Goal: Transaction & Acquisition: Book appointment/travel/reservation

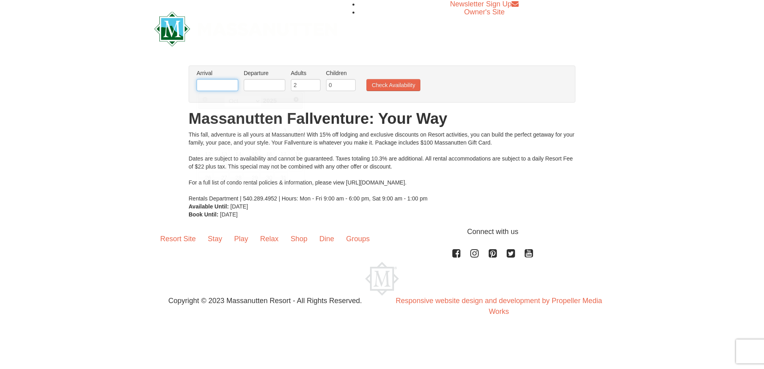
click at [221, 83] on input "text" at bounding box center [217, 85] width 42 height 12
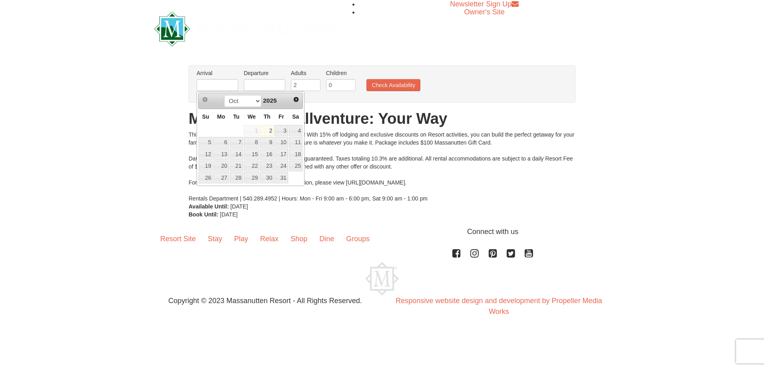
click at [161, 100] on div "× From: To: Adults: 2 Children: 0 Change Arrival Please format dates MM/DD/YYYY…" at bounding box center [382, 142] width 764 height 169
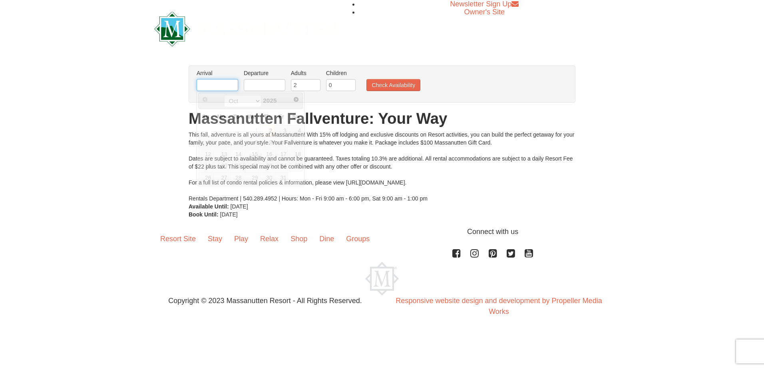
click at [231, 87] on input "text" at bounding box center [217, 85] width 42 height 12
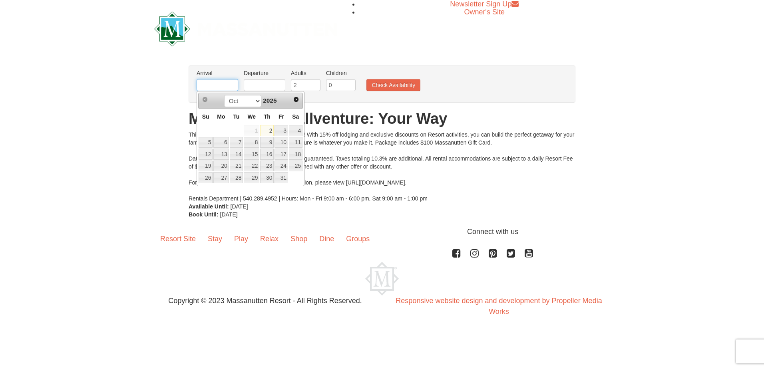
type input "[DATE]"
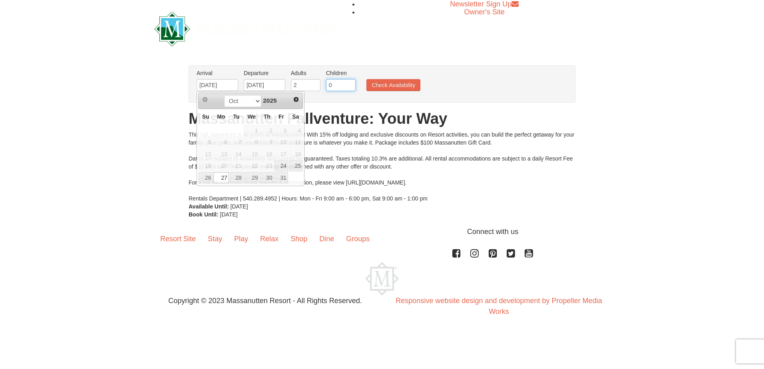
drag, startPoint x: 341, startPoint y: 84, endPoint x: 351, endPoint y: 83, distance: 10.0
click at [343, 84] on input "0" at bounding box center [341, 85] width 30 height 12
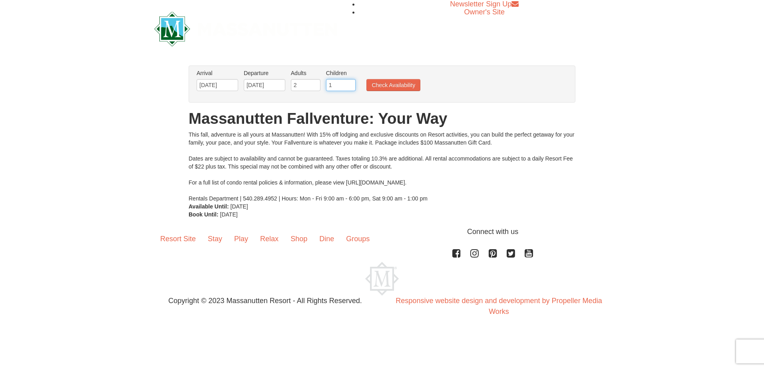
type input "1"
click at [351, 83] on input "1" at bounding box center [341, 85] width 30 height 12
click at [127, 121] on div "× From: To: Adults: 2 Children: 0 Change Arrival Please format dates MM/DD/YYYY…" at bounding box center [382, 142] width 764 height 169
click at [375, 81] on button "Check Availability" at bounding box center [393, 85] width 54 height 12
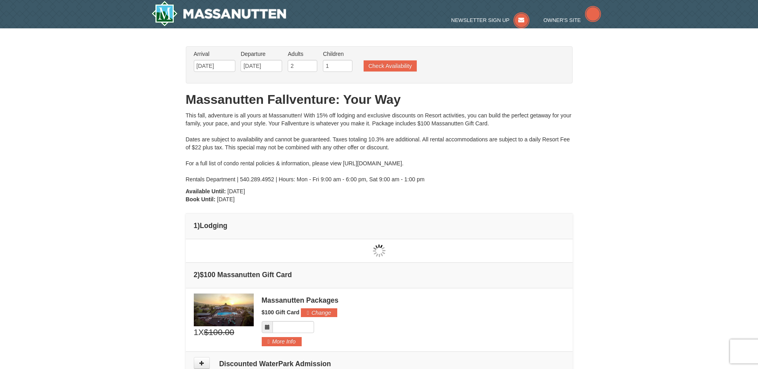
type input "[DATE]"
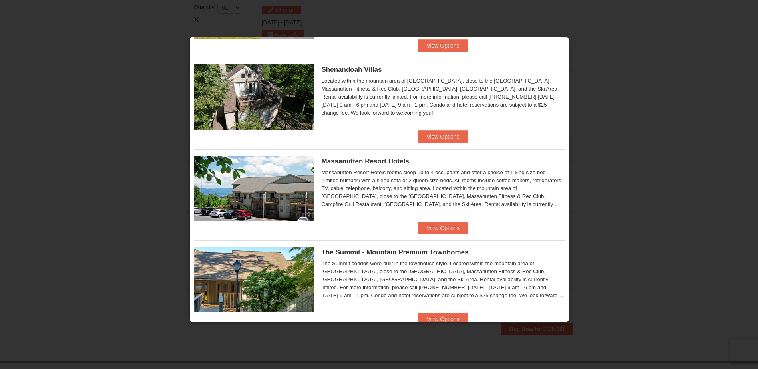
scroll to position [219, 0]
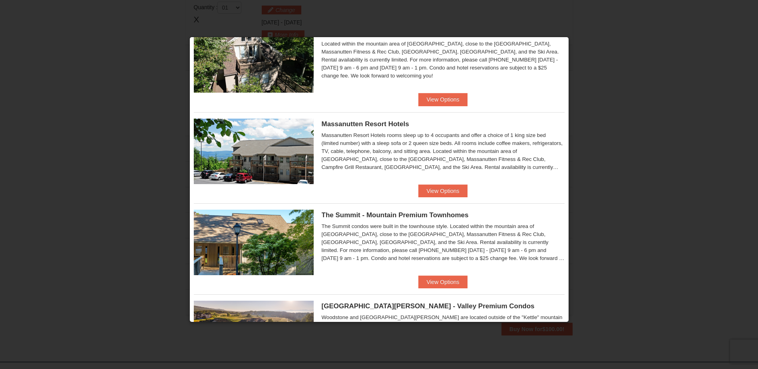
click at [382, 128] on h5 "Massanutten Resort Hotels" at bounding box center [442, 124] width 243 height 8
click at [337, 122] on span "Massanutten Resort Hotels" at bounding box center [364, 124] width 87 height 8
drag, startPoint x: 390, startPoint y: 164, endPoint x: 408, endPoint y: 177, distance: 22.5
click at [390, 163] on div "Massanutten Resort Hotels rooms sleep up to 4 occupants and offer a choice of 1…" at bounding box center [442, 151] width 243 height 40
click at [434, 190] on button "View Options" at bounding box center [442, 190] width 49 height 13
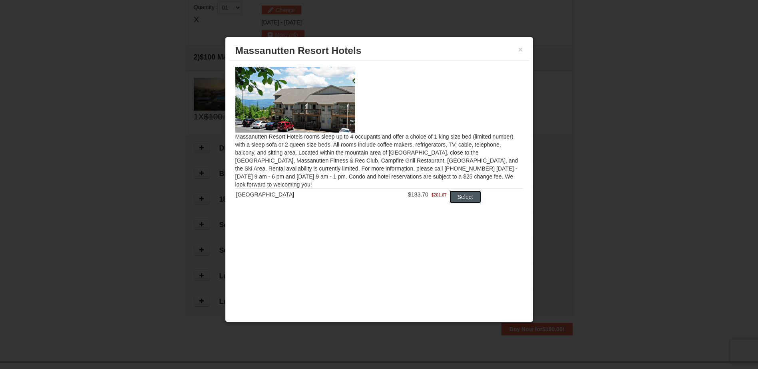
click at [465, 198] on button "Select" at bounding box center [465, 196] width 32 height 13
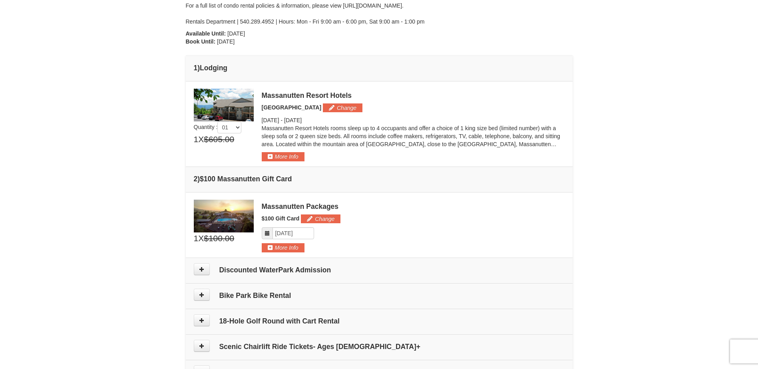
scroll to position [159, 0]
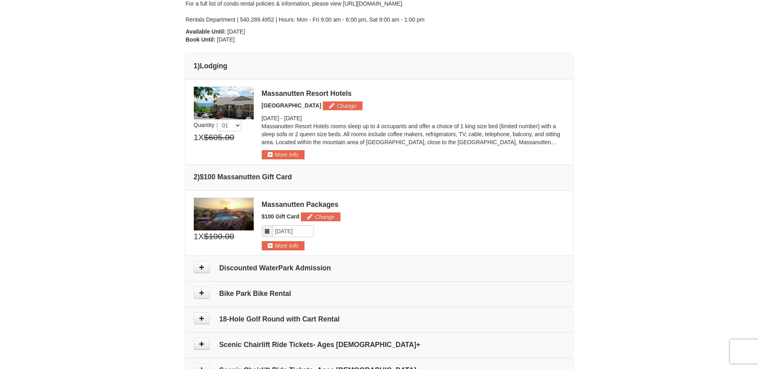
click at [190, 268] on td "Discounted WaterPark Admission" at bounding box center [379, 269] width 387 height 26
click at [199, 268] on icon at bounding box center [202, 267] width 6 height 6
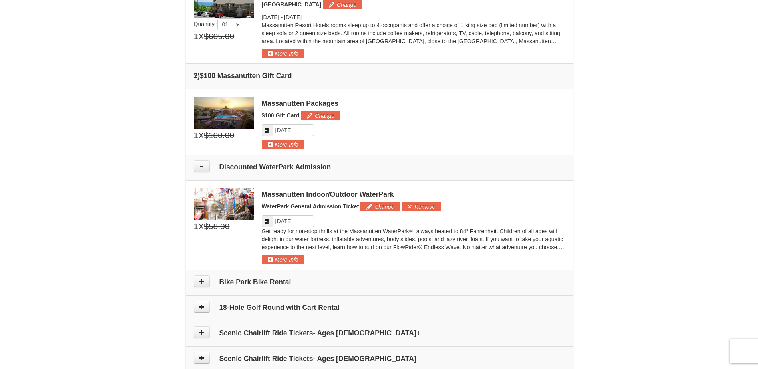
scroll to position [264, 0]
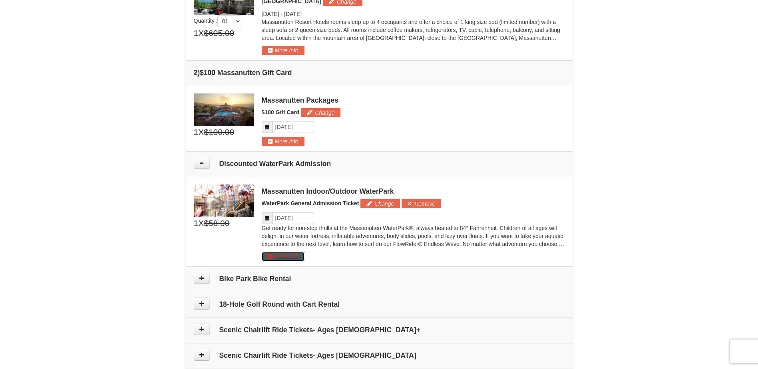
click at [288, 257] on button "More Info" at bounding box center [283, 256] width 43 height 9
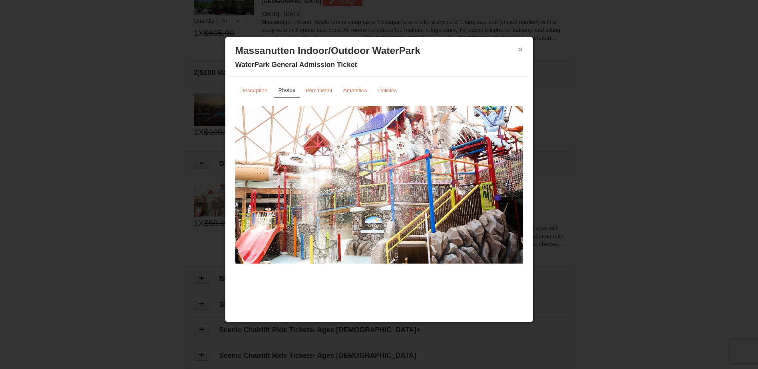
click at [520, 49] on button "×" at bounding box center [520, 50] width 5 height 8
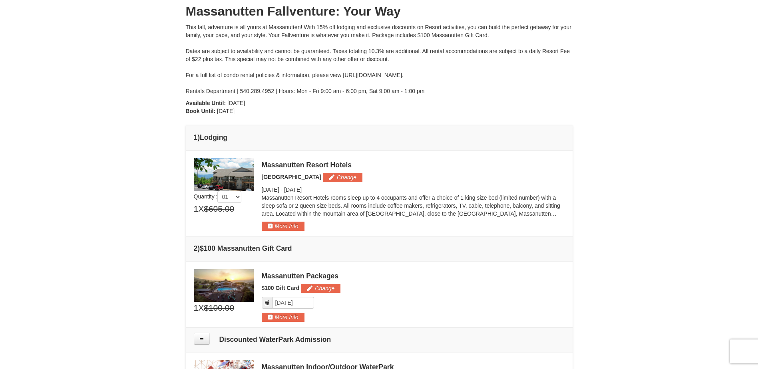
scroll to position [32, 0]
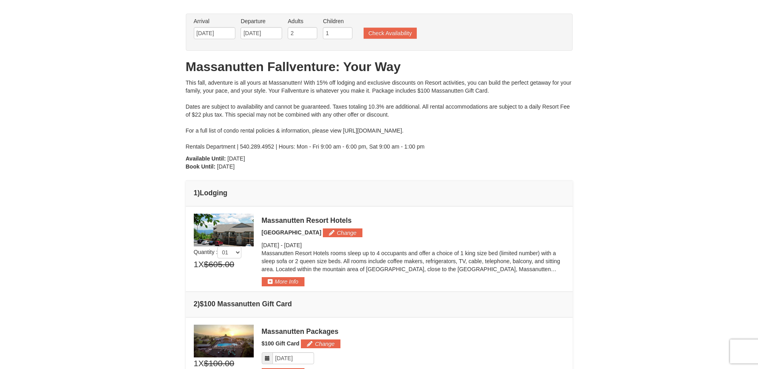
drag, startPoint x: 317, startPoint y: 81, endPoint x: 462, endPoint y: 129, distance: 152.8
click at [462, 129] on div "This fall, adventure is all yours at Massanutten! With 15% off lodging and excl…" at bounding box center [379, 115] width 387 height 72
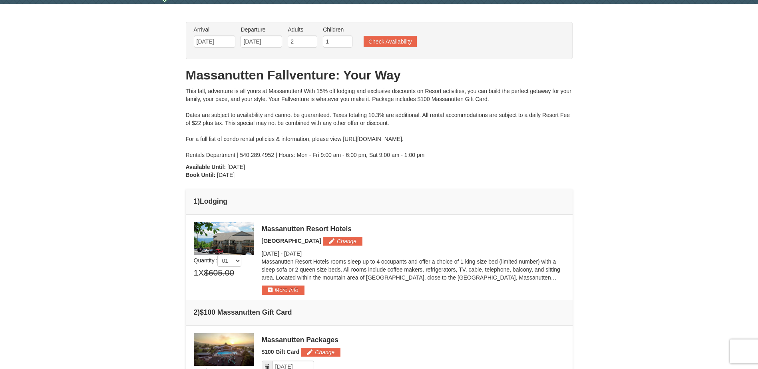
scroll to position [0, 0]
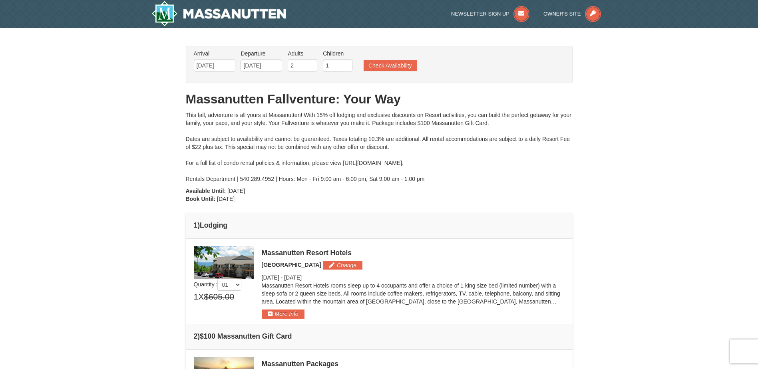
click at [227, 179] on div "This fall, adventure is all yours at Massanutten! With 15% off lodging and excl…" at bounding box center [379, 147] width 387 height 72
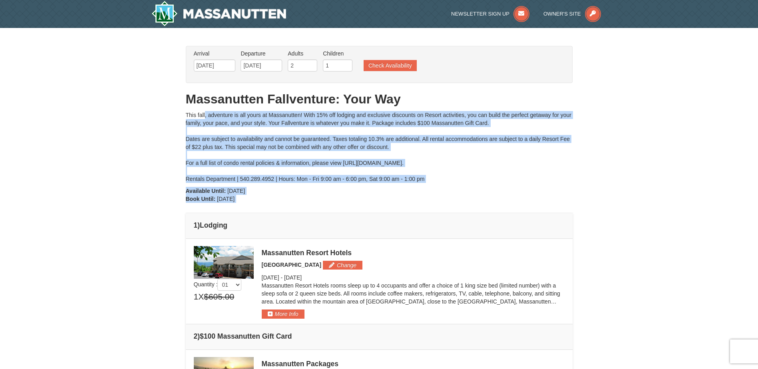
drag, startPoint x: 187, startPoint y: 112, endPoint x: 304, endPoint y: 209, distance: 152.0
click at [304, 209] on div "From: To: Adults: 2 Children: 1 Change Arrival Please format dates MM/DD/YYYY P…" at bounding box center [379, 375] width 387 height 658
click at [302, 202] on div "From: To: Adults: 2 Children: 1 Change Arrival Please format dates MM/DD/YYYY P…" at bounding box center [379, 375] width 387 height 658
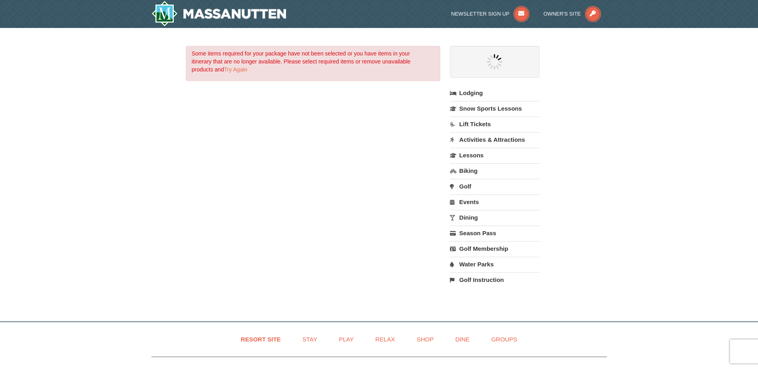
select select "10"
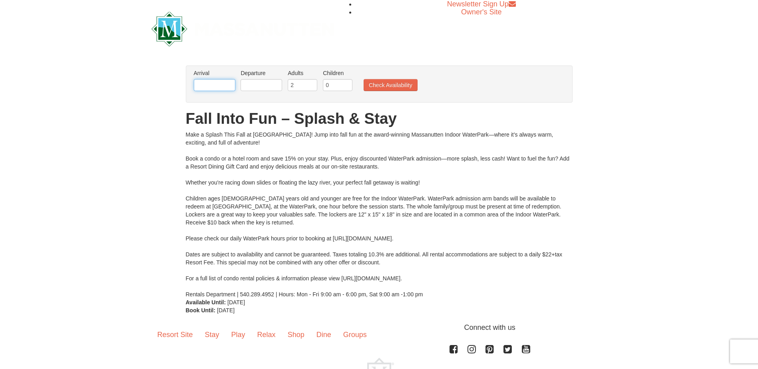
click at [226, 88] on input "text" at bounding box center [215, 85] width 42 height 12
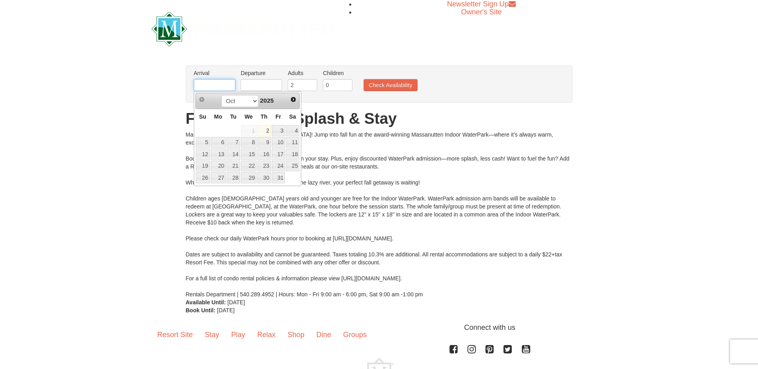
type input "[DATE]"
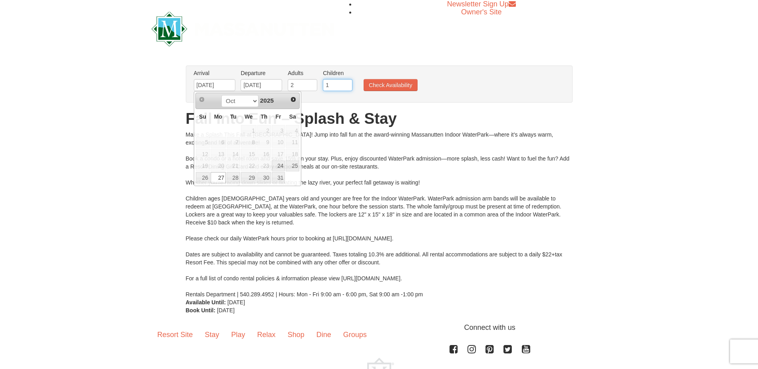
type input "1"
click at [346, 81] on input "1" at bounding box center [338, 85] width 30 height 12
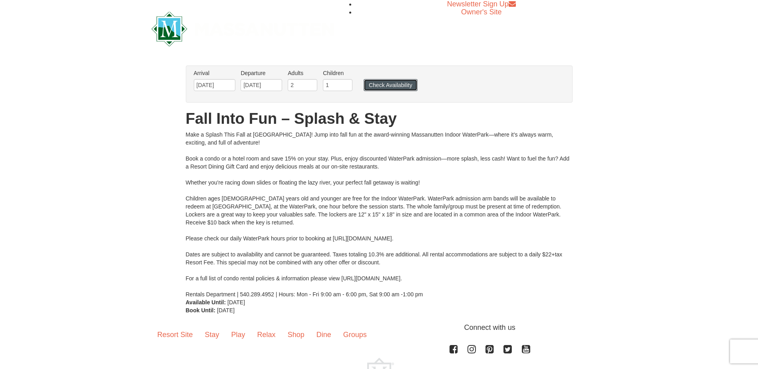
click at [377, 85] on button "Check Availability" at bounding box center [390, 85] width 54 height 12
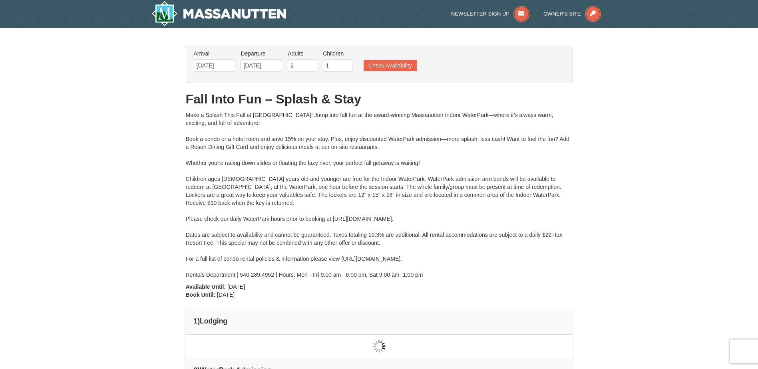
type input "[DATE]"
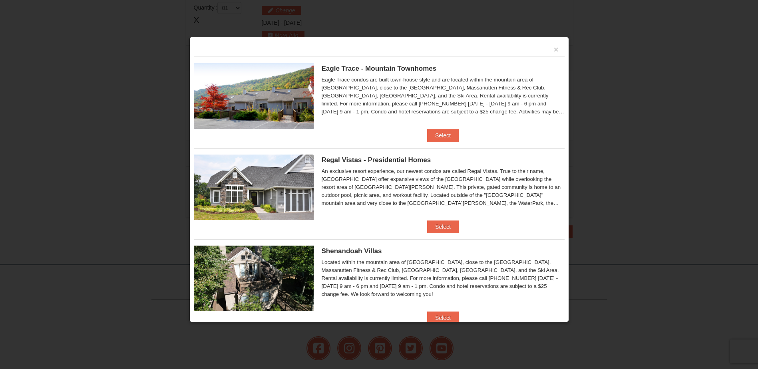
type input "[DATE]"
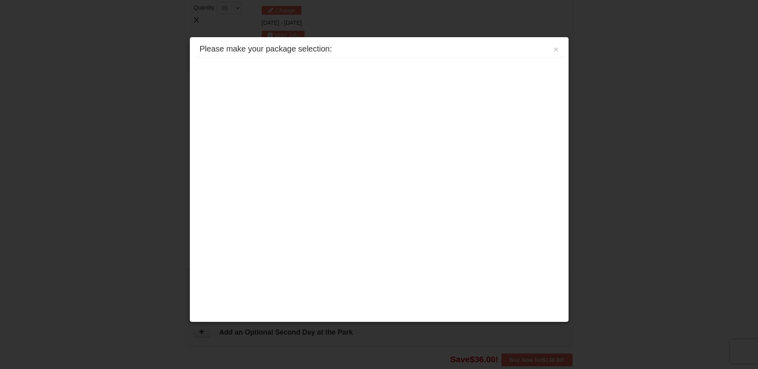
type input "[DATE]"
click at [555, 48] on button "×" at bounding box center [555, 50] width 5 height 8
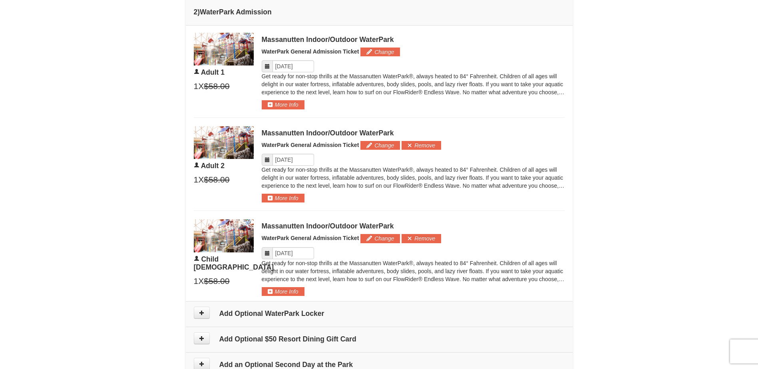
scroll to position [391, 0]
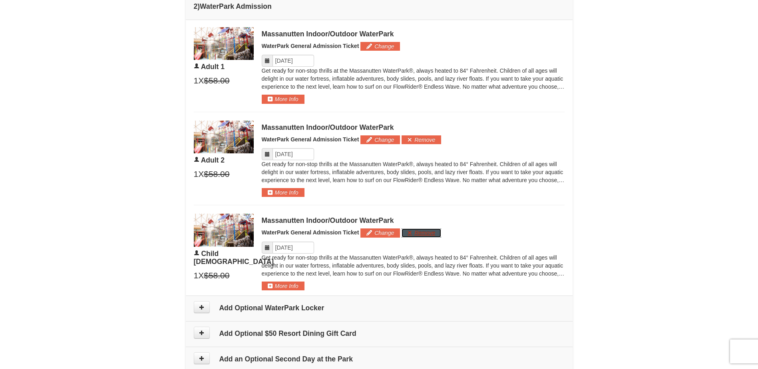
click at [421, 230] on button "Remove" at bounding box center [421, 232] width 40 height 9
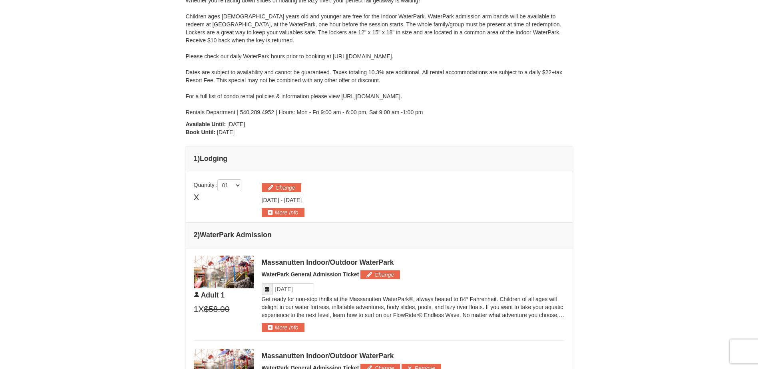
scroll to position [162, 0]
click at [287, 213] on button "More Info" at bounding box center [283, 213] width 43 height 9
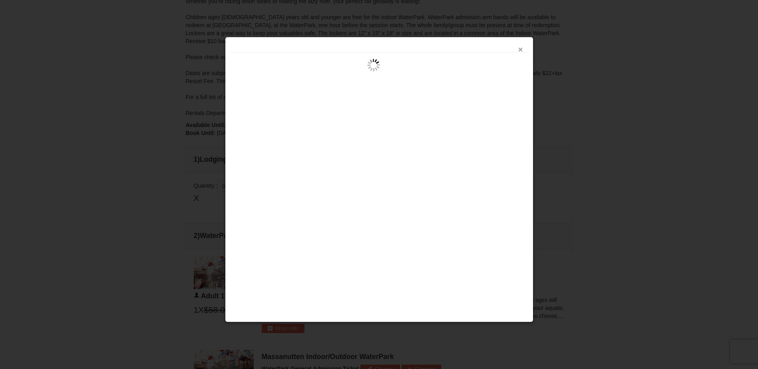
click at [519, 49] on button "×" at bounding box center [520, 50] width 5 height 8
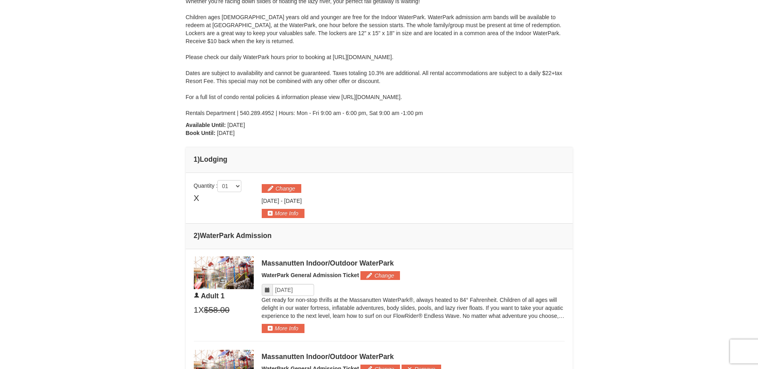
scroll to position [202, 0]
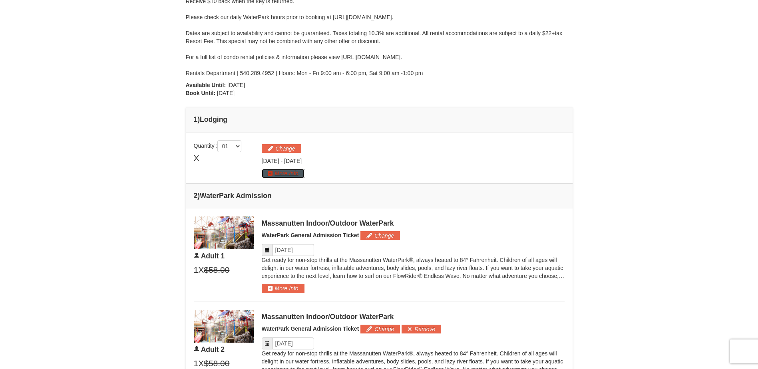
click at [288, 171] on button "More Info" at bounding box center [283, 173] width 43 height 9
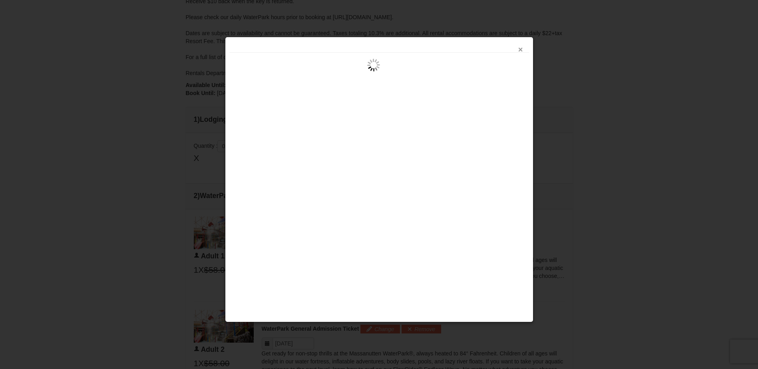
click at [518, 48] on button "×" at bounding box center [520, 50] width 5 height 8
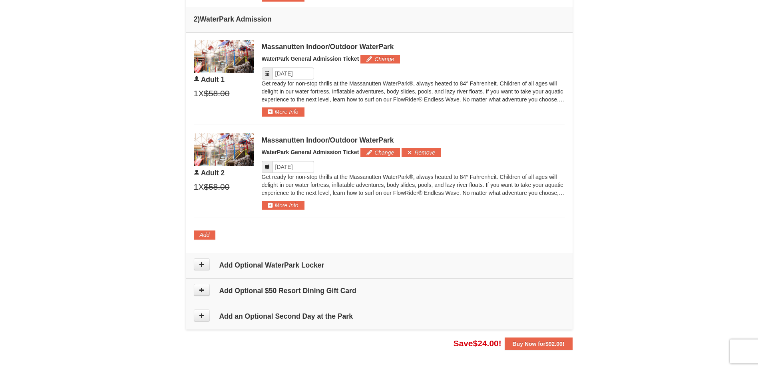
scroll to position [387, 0]
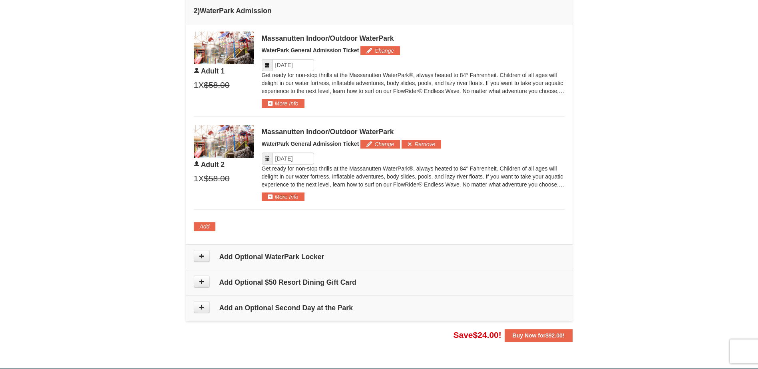
click at [312, 310] on h4 "Add an Optional Second Day at the Park" at bounding box center [379, 308] width 371 height 8
click at [198, 308] on button at bounding box center [202, 307] width 16 height 12
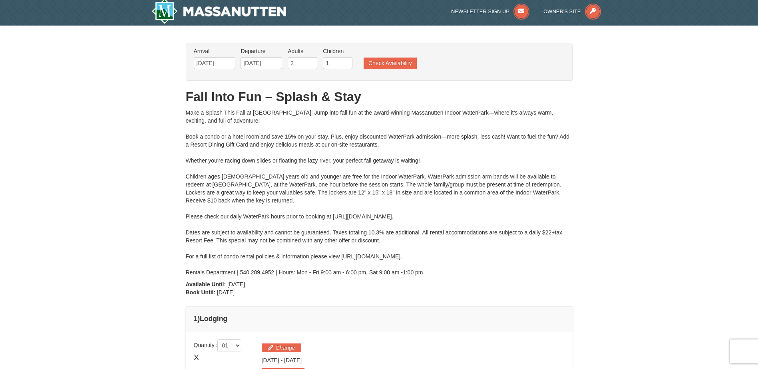
scroll to position [0, 0]
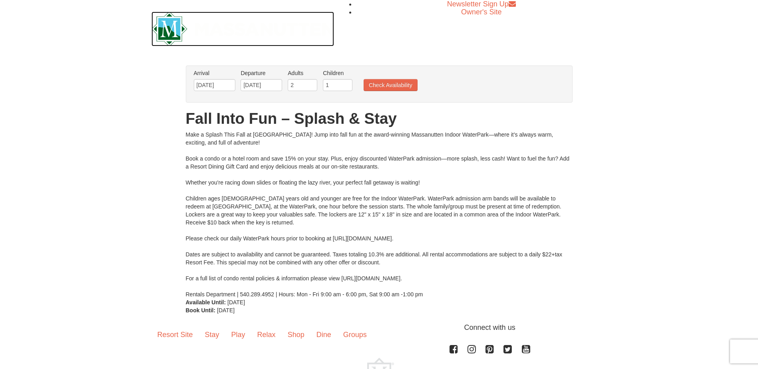
drag, startPoint x: 173, startPoint y: 31, endPoint x: 178, endPoint y: 33, distance: 5.1
click at [173, 31] on img at bounding box center [242, 29] width 183 height 35
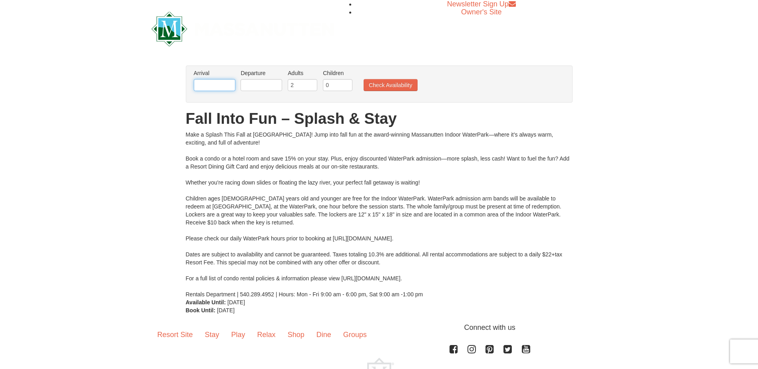
click at [217, 85] on input "text" at bounding box center [215, 85] width 42 height 12
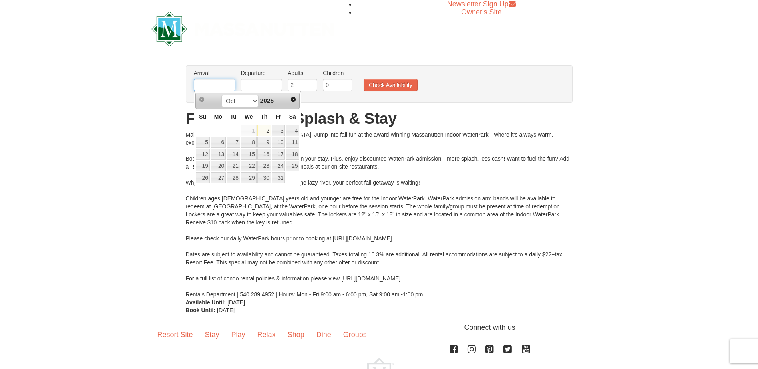
type input "[DATE]"
click at [677, 93] on div "× From: To: Adults: 2 Children: 0 Change Arrival Please format dates MM/DD/YYYY…" at bounding box center [379, 190] width 758 height 265
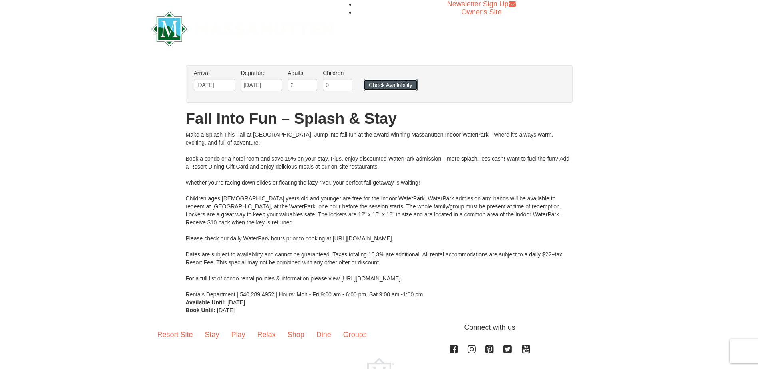
click at [378, 79] on button "Check Availability" at bounding box center [390, 85] width 54 height 12
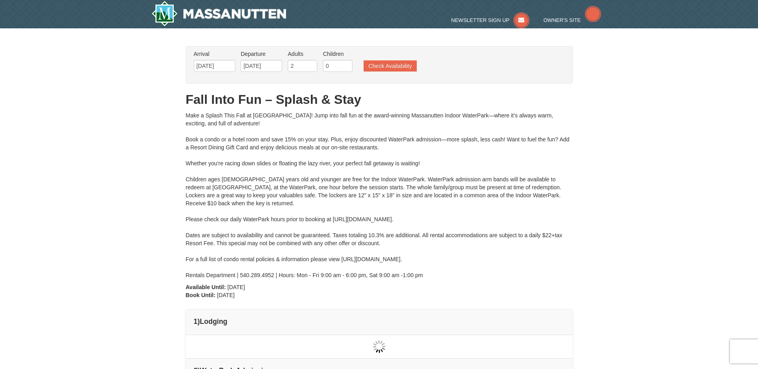
type input "[DATE]"
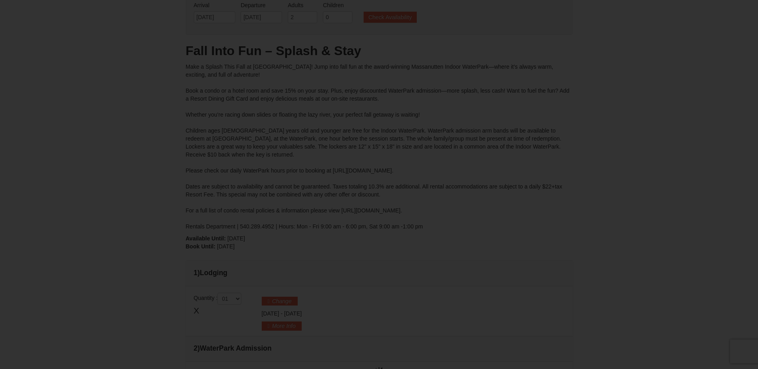
type input "[DATE]"
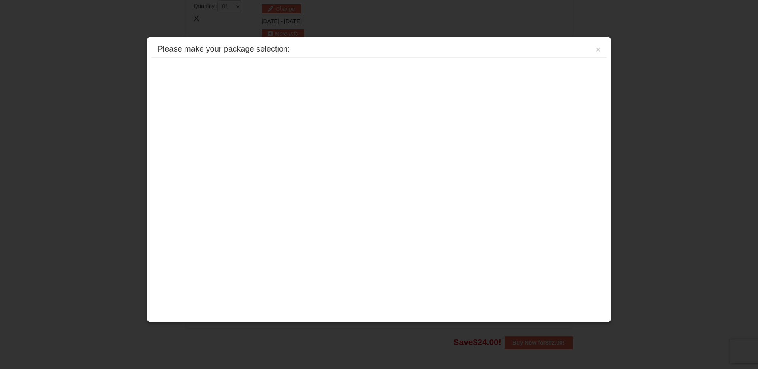
scroll to position [342, 0]
click at [597, 52] on button "×" at bounding box center [597, 50] width 5 height 8
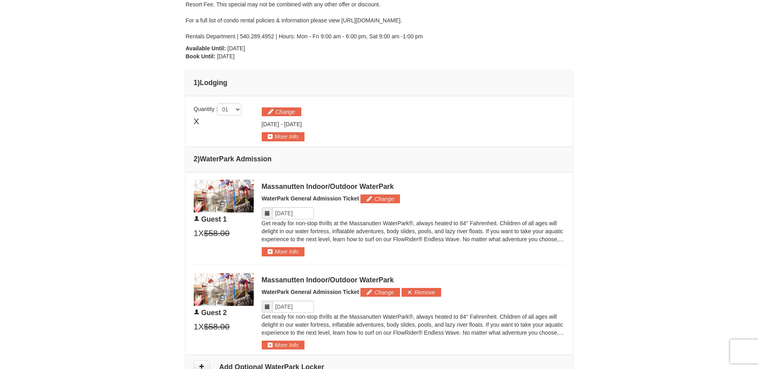
scroll to position [235, 0]
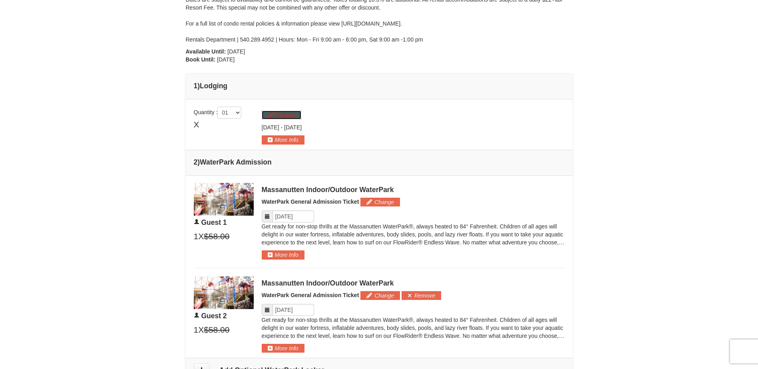
click at [294, 115] on button "Change" at bounding box center [282, 115] width 40 height 9
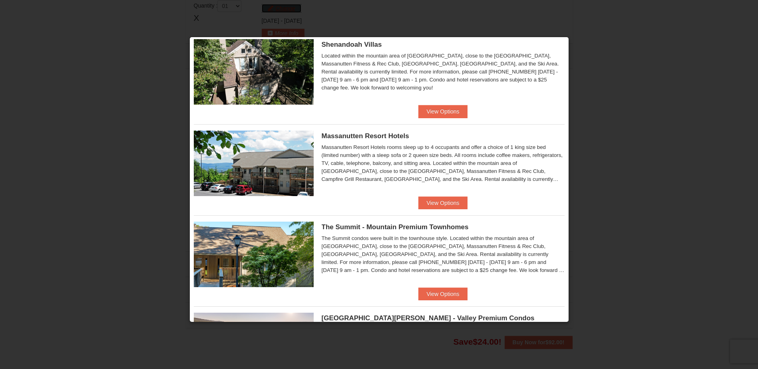
scroll to position [206, 0]
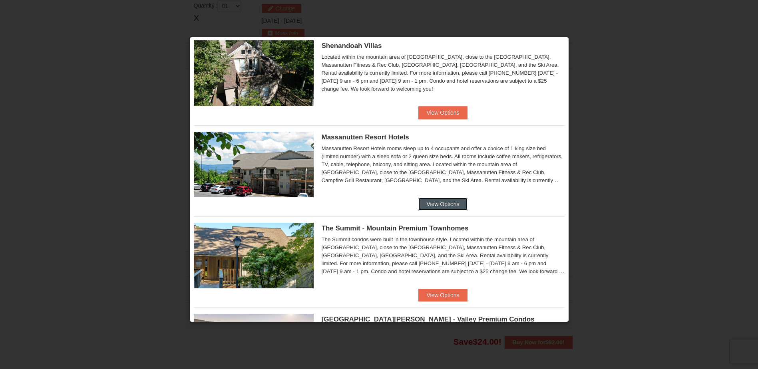
click at [434, 206] on button "View Options" at bounding box center [442, 204] width 49 height 13
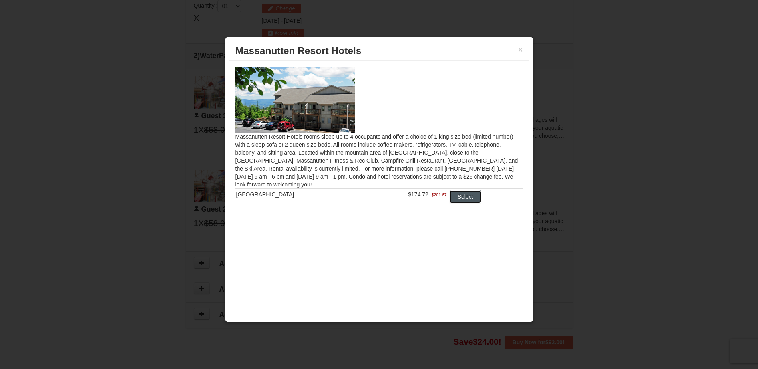
click at [461, 199] on button "Select" at bounding box center [465, 196] width 32 height 13
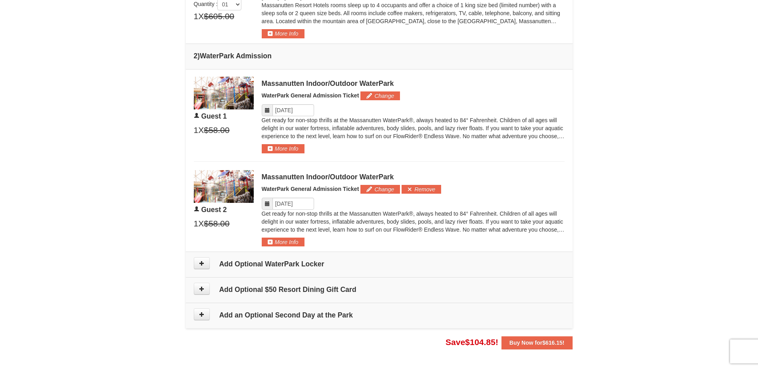
scroll to position [421, 0]
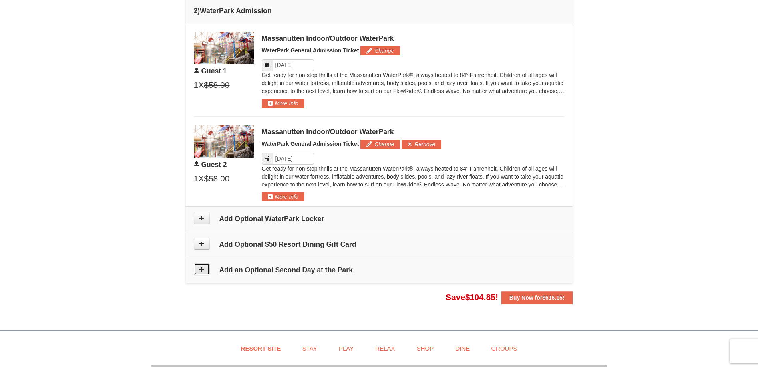
click at [205, 270] on button at bounding box center [202, 269] width 16 height 12
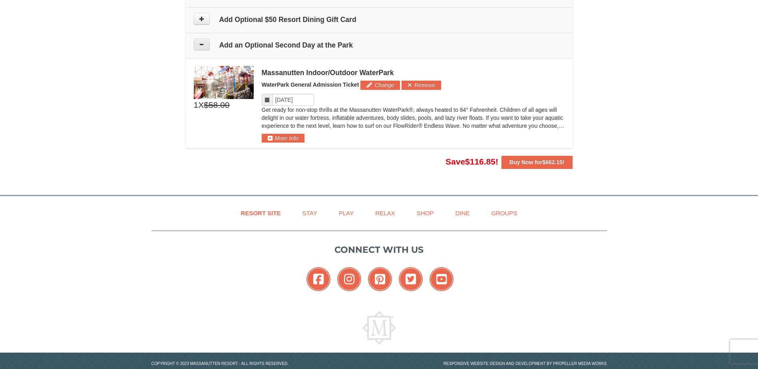
scroll to position [664, 0]
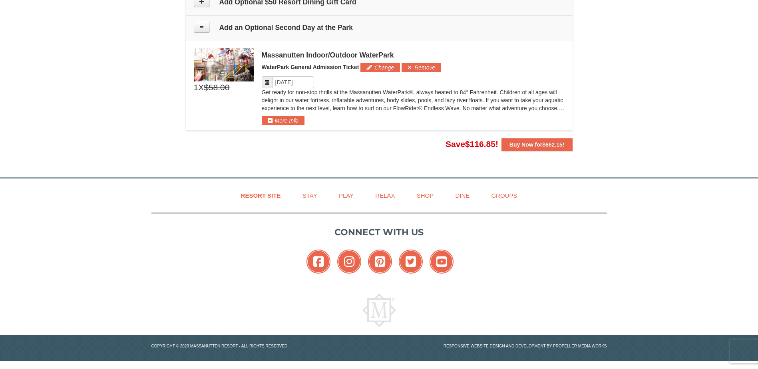
click at [213, 88] on span "$58.00" at bounding box center [217, 87] width 26 height 12
click at [195, 87] on span "1" at bounding box center [196, 87] width 5 height 12
click at [266, 83] on icon at bounding box center [267, 82] width 6 height 6
click at [282, 81] on input "Please format dates MM/DD/YYYY" at bounding box center [293, 82] width 42 height 12
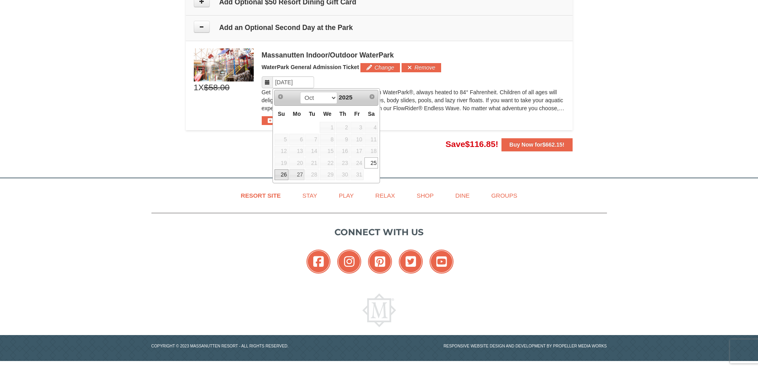
click at [277, 175] on link "26" at bounding box center [281, 174] width 14 height 11
type input "[DATE]"
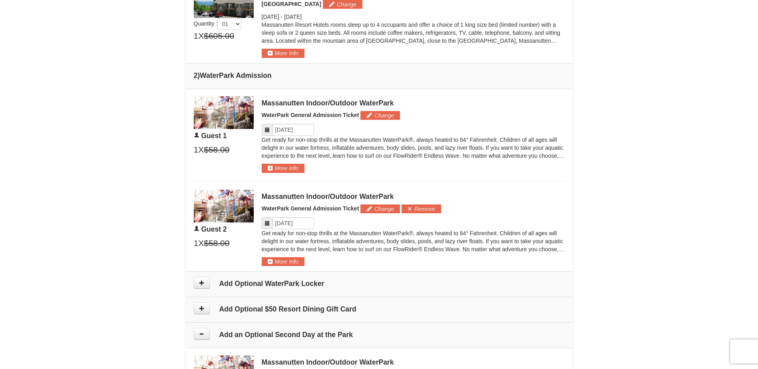
scroll to position [305, 0]
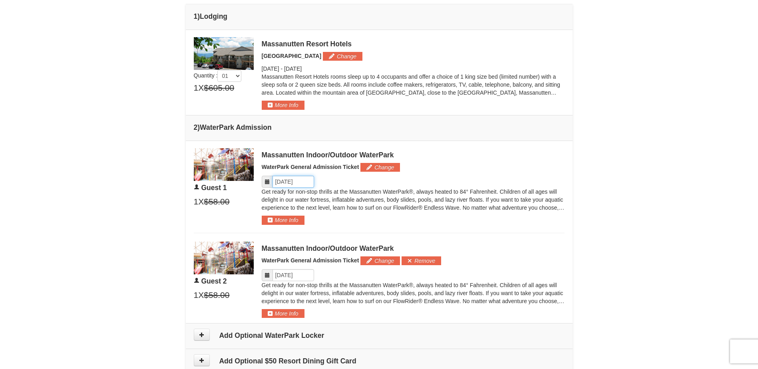
click at [293, 181] on input "Please format dates MM/DD/YYYY" at bounding box center [293, 182] width 42 height 12
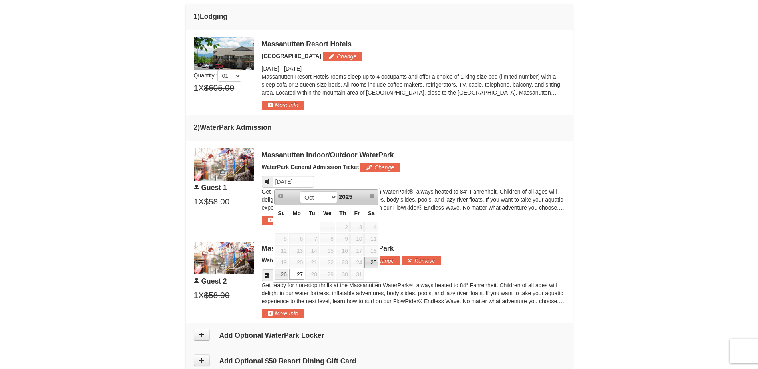
click at [375, 262] on link "25" at bounding box center [371, 262] width 14 height 11
type input "[DATE]"
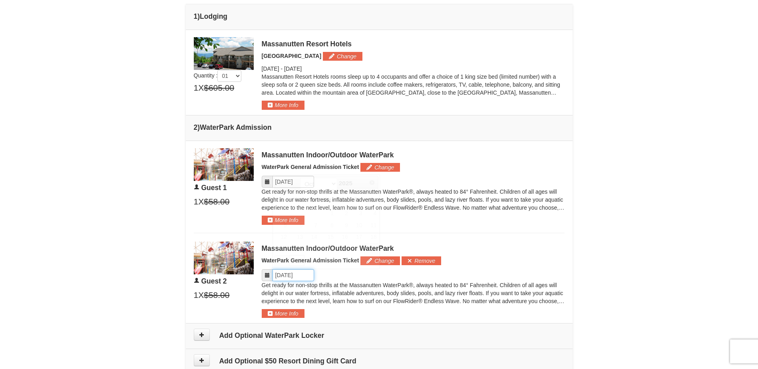
click at [289, 278] on input "Please format dates MM/DD/YYYY" at bounding box center [293, 275] width 42 height 12
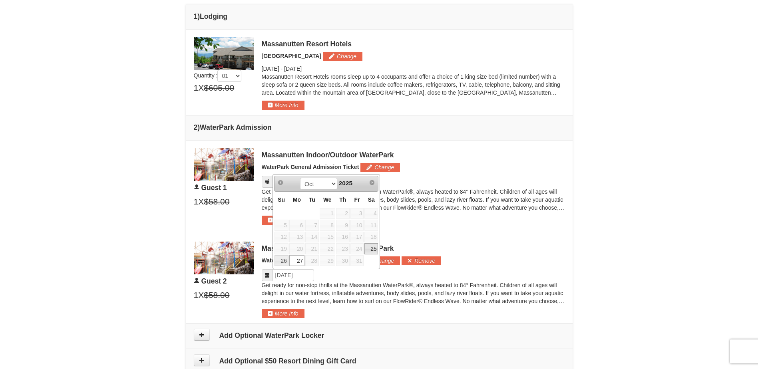
click at [371, 252] on link "25" at bounding box center [371, 248] width 14 height 11
type input "[DATE]"
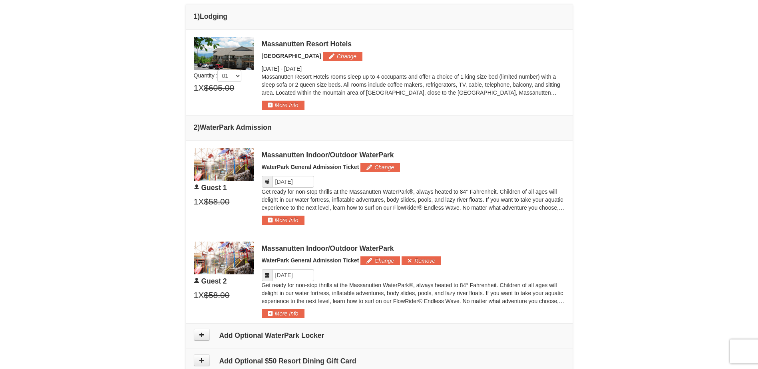
click at [645, 159] on div "× From: To: Adults: 2 Children: 0 Change Arrival Please format dates MM/DD/YYYY…" at bounding box center [379, 125] width 758 height 805
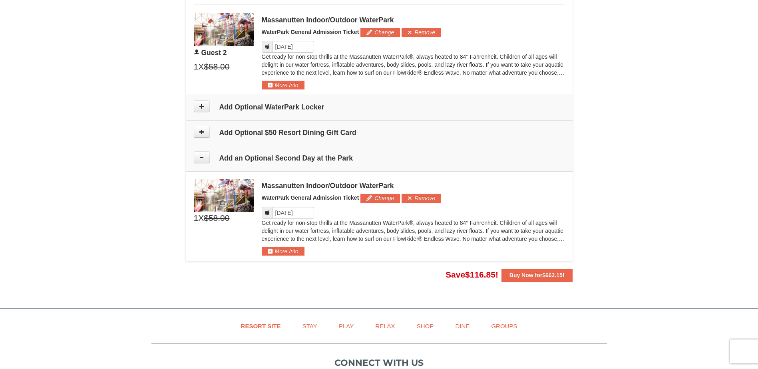
scroll to position [571, 0]
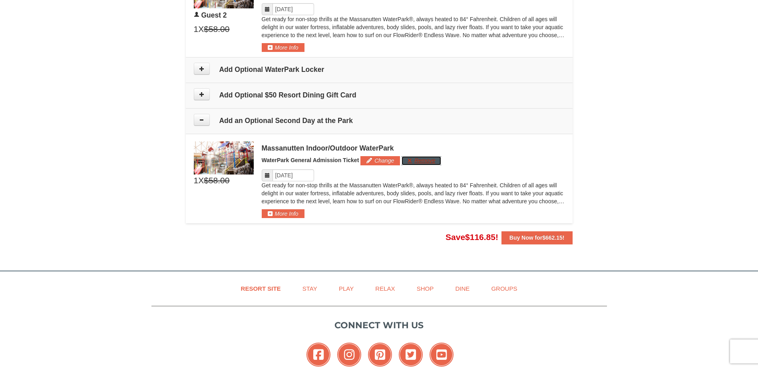
click at [429, 156] on button "Remove" at bounding box center [421, 160] width 40 height 9
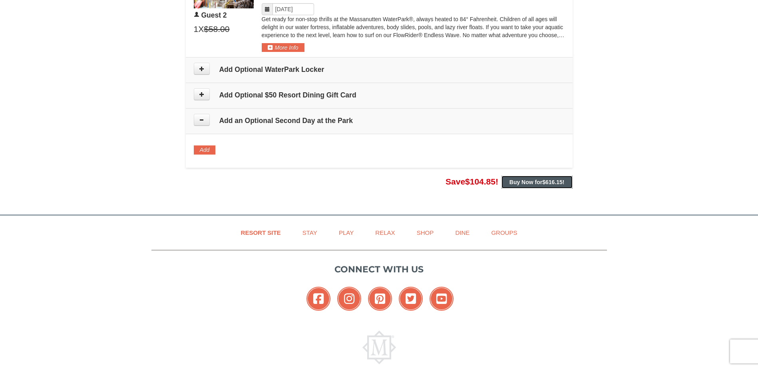
click at [521, 180] on strong "Buy Now for $616.15 !" at bounding box center [536, 182] width 55 height 6
click at [555, 181] on span "$616.15" at bounding box center [552, 182] width 20 height 6
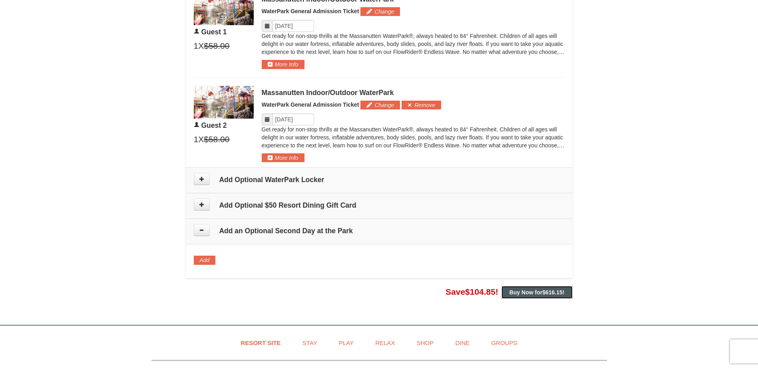
scroll to position [429, 0]
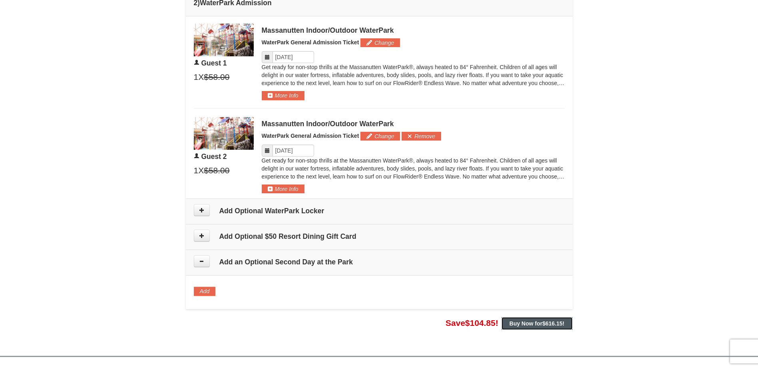
drag, startPoint x: 522, startPoint y: 321, endPoint x: 527, endPoint y: 321, distance: 5.2
click at [522, 321] on strong "Buy Now for $616.15 !" at bounding box center [536, 323] width 55 height 6
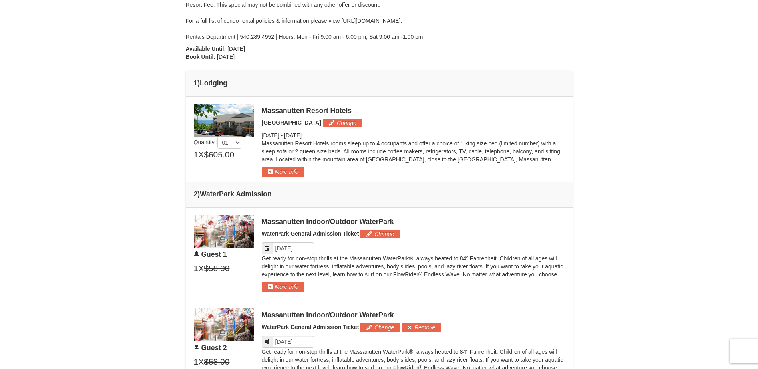
scroll to position [230, 0]
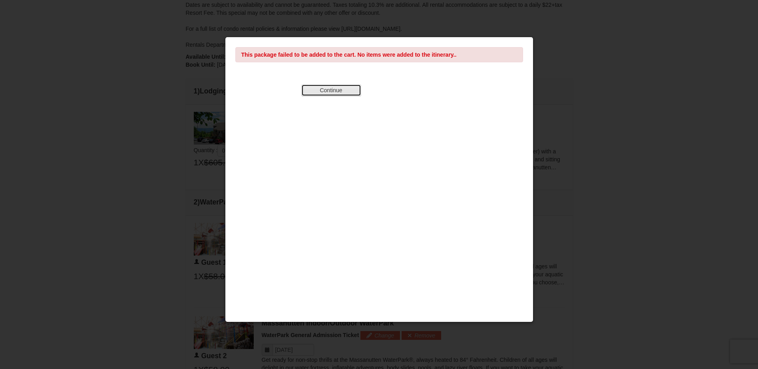
drag, startPoint x: 331, startPoint y: 92, endPoint x: 340, endPoint y: 85, distance: 10.9
click at [335, 91] on button "Continue" at bounding box center [331, 90] width 60 height 12
click at [309, 91] on button "Continue" at bounding box center [331, 90] width 60 height 12
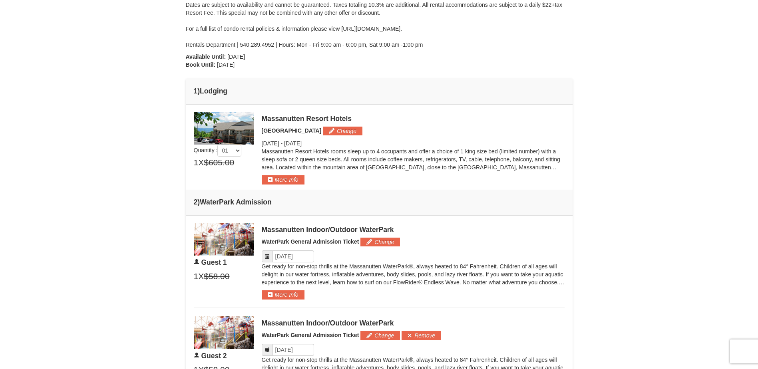
click at [740, 177] on div "× From: To: Adults: 2 Children: 0 Change Arrival Please format dates MM/DD/YYYY…" at bounding box center [379, 172] width 758 height 749
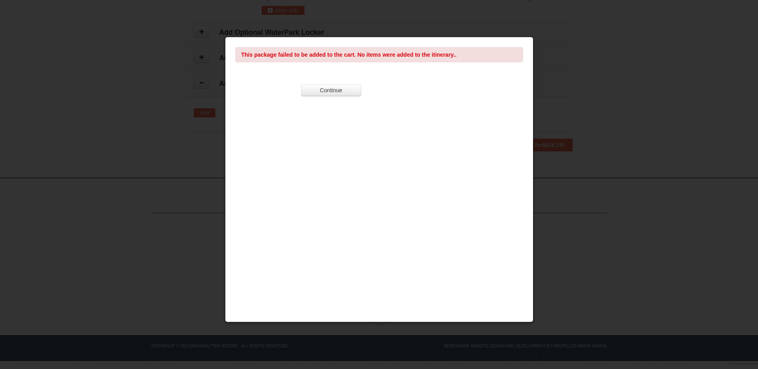
scroll to position [602, 0]
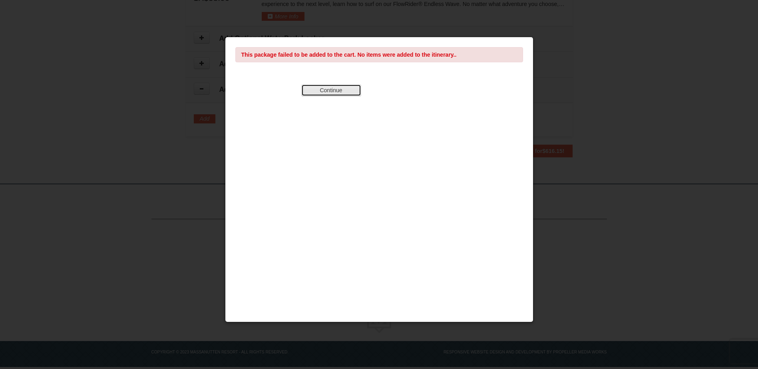
drag, startPoint x: 328, startPoint y: 90, endPoint x: 391, endPoint y: 91, distance: 63.1
click at [332, 91] on button "Continue" at bounding box center [331, 90] width 60 height 12
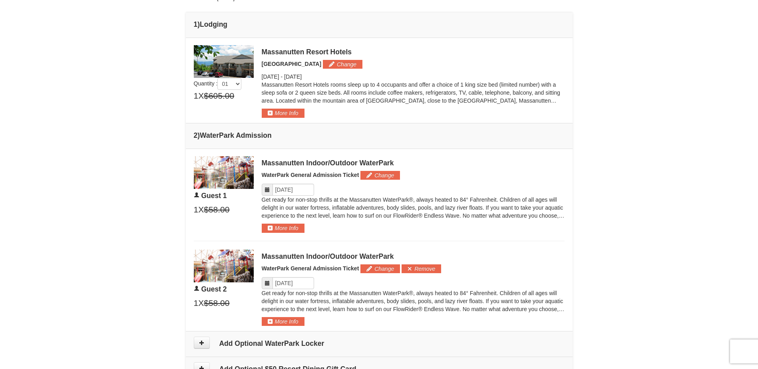
scroll to position [189, 0]
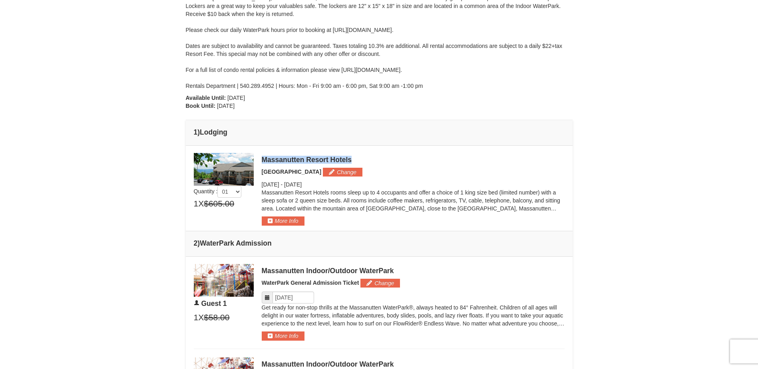
drag, startPoint x: 261, startPoint y: 158, endPoint x: 355, endPoint y: 153, distance: 93.6
click at [355, 153] on td "Please make your package selection: × Book Now" at bounding box center [379, 188] width 387 height 85
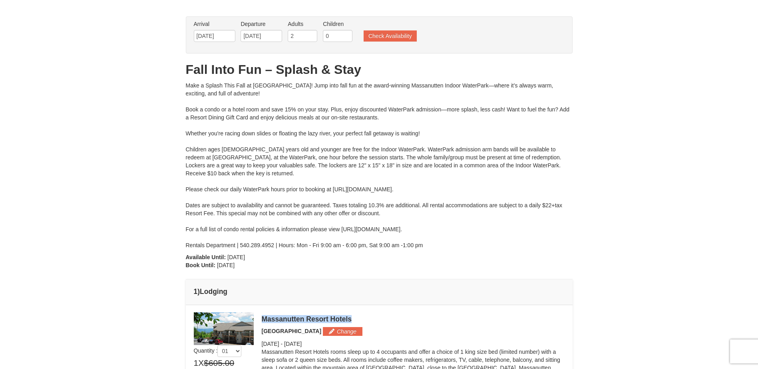
scroll to position [0, 0]
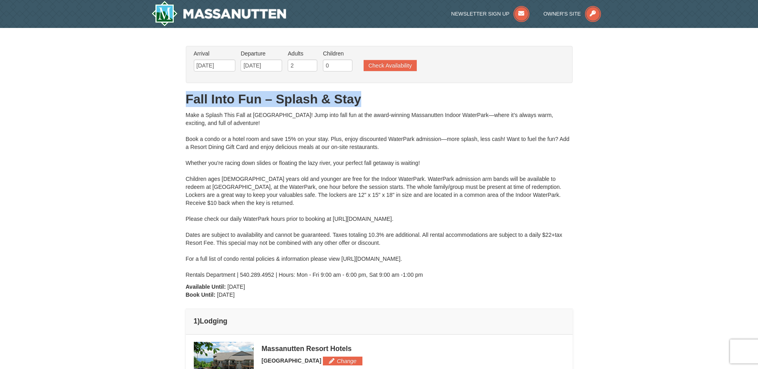
drag, startPoint x: 183, startPoint y: 96, endPoint x: 366, endPoint y: 98, distance: 182.5
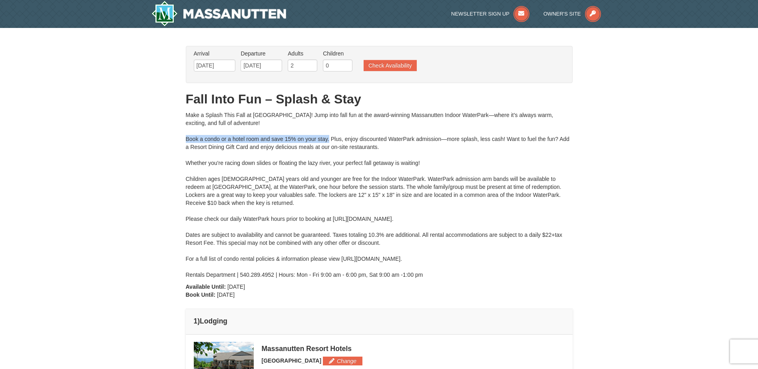
drag, startPoint x: 187, startPoint y: 141, endPoint x: 328, endPoint y: 137, distance: 141.0
click at [328, 137] on div "Make a Splash This Fall at [GEOGRAPHIC_DATA]! Jump into fall fun at the award-w…" at bounding box center [379, 195] width 387 height 168
drag, startPoint x: 328, startPoint y: 137, endPoint x: 336, endPoint y: 186, distance: 49.7
click at [336, 186] on div "Make a Splash This Fall at [GEOGRAPHIC_DATA]! Jump into fall fun at the award-w…" at bounding box center [379, 195] width 387 height 168
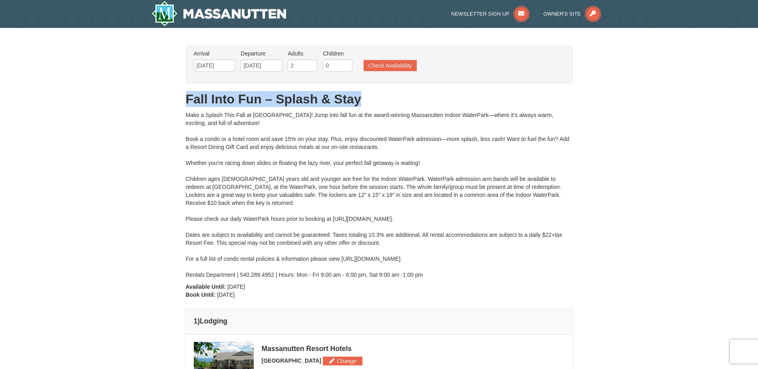
drag, startPoint x: 187, startPoint y: 98, endPoint x: 367, endPoint y: 98, distance: 180.5
click at [367, 98] on h1 "Fall Into Fun – Splash & Stay" at bounding box center [379, 99] width 387 height 16
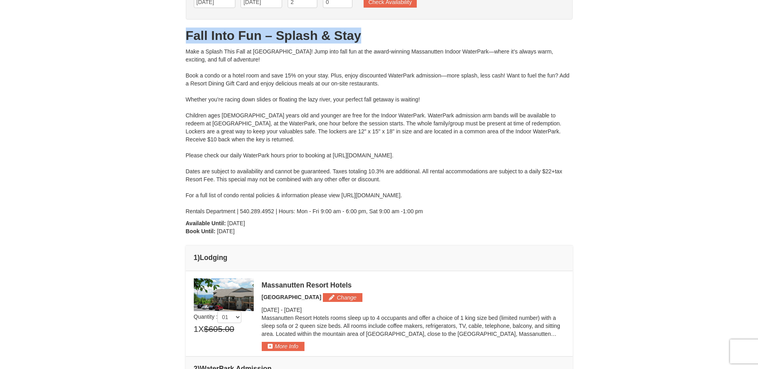
scroll to position [52, 0]
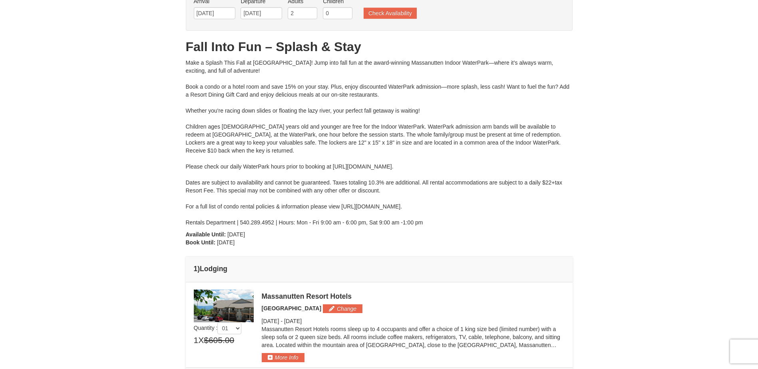
click at [469, 183] on div "Make a Splash This Fall at [GEOGRAPHIC_DATA]! Jump into fall fun at the award-w…" at bounding box center [379, 143] width 387 height 168
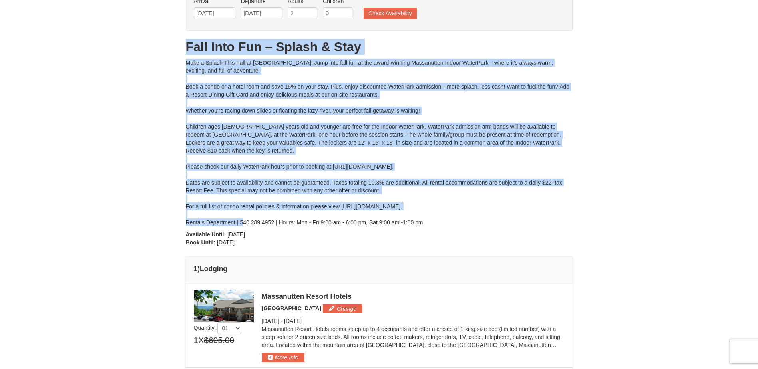
drag, startPoint x: 184, startPoint y: 45, endPoint x: 243, endPoint y: 220, distance: 184.4
click at [243, 220] on div "× From: To: Adults: 2 Children: 0 Change Arrival Please format dates MM/DD/YYYY…" at bounding box center [379, 350] width 403 height 733
click at [148, 142] on div "× From: To: Adults: 2 Children: 0 Change Arrival Please format dates MM/DD/YYYY…" at bounding box center [379, 350] width 758 height 749
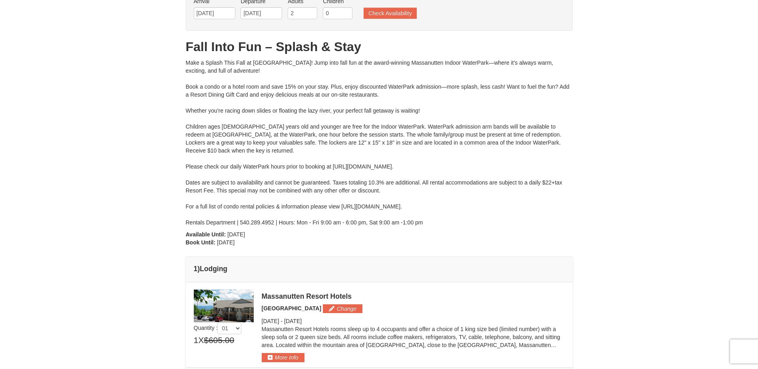
click at [442, 148] on div "Make a Splash This Fall at [GEOGRAPHIC_DATA]! Jump into fall fun at the award-w…" at bounding box center [379, 143] width 387 height 168
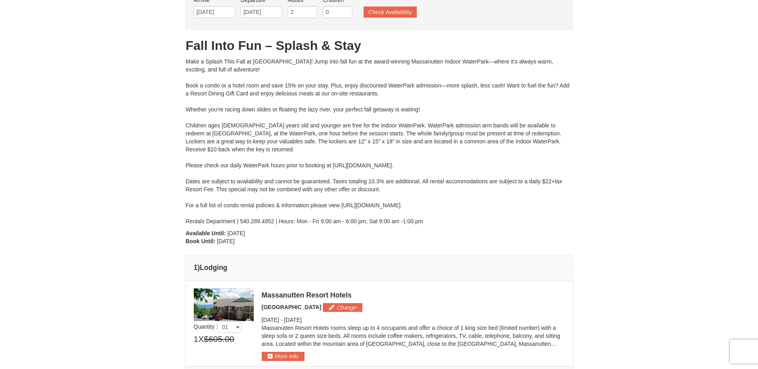
scroll to position [0, 0]
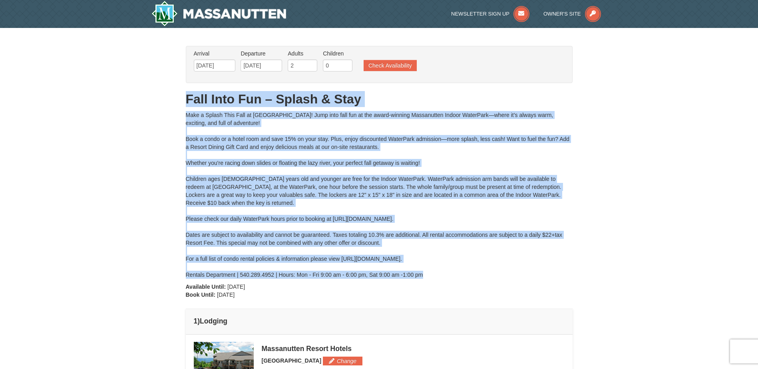
drag, startPoint x: 182, startPoint y: 96, endPoint x: 461, endPoint y: 278, distance: 332.9
drag, startPoint x: 283, startPoint y: 302, endPoint x: 186, endPoint y: 92, distance: 231.8
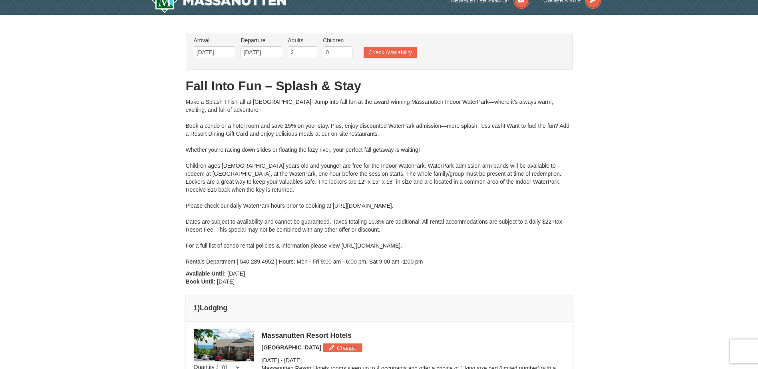
scroll to position [14, 0]
